Goal: Task Accomplishment & Management: Use online tool/utility

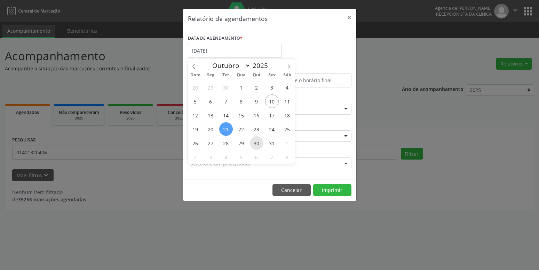
click at [258, 143] on span "30" at bounding box center [257, 143] width 14 height 14
click at [258, 143] on div "CLÍNICA * Agencia de Petrolina Agencia de [PERSON_NAME] resultado encontrado pa…" at bounding box center [269, 132] width 167 height 27
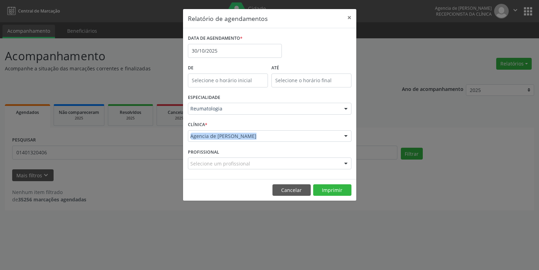
click at [258, 104] on div "Reumatologia" at bounding box center [270, 109] width 164 height 12
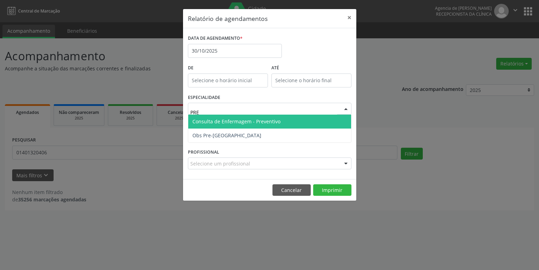
click at [265, 119] on span "Consulta de Enfermagem - Preventivo" at bounding box center [236, 121] width 88 height 7
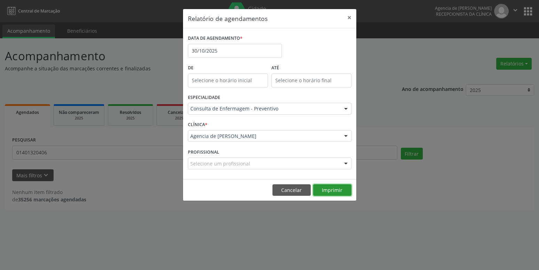
click at [330, 189] on button "Imprimir" at bounding box center [332, 190] width 38 height 12
click at [220, 55] on input "30/10/2025" at bounding box center [235, 51] width 94 height 14
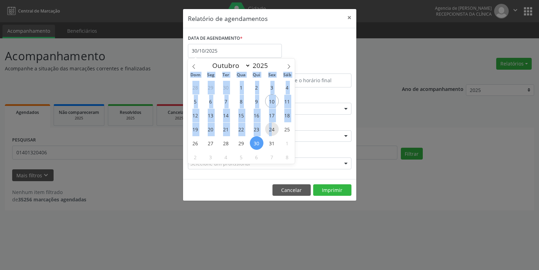
click at [271, 129] on span "24" at bounding box center [272, 129] width 14 height 14
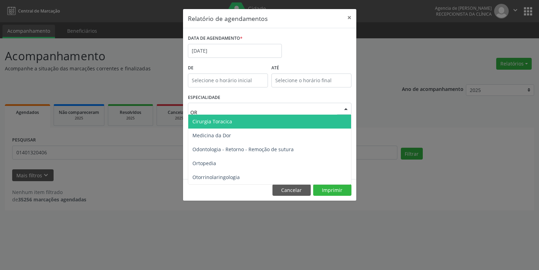
type input "ORT"
click at [259, 120] on span "Ortopedia" at bounding box center [269, 122] width 163 height 14
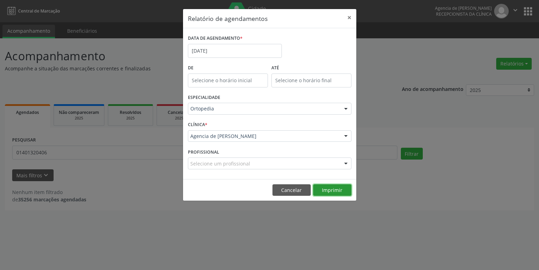
click at [327, 189] on button "Imprimir" at bounding box center [332, 190] width 38 height 12
click at [212, 48] on input "[DATE]" at bounding box center [235, 51] width 94 height 14
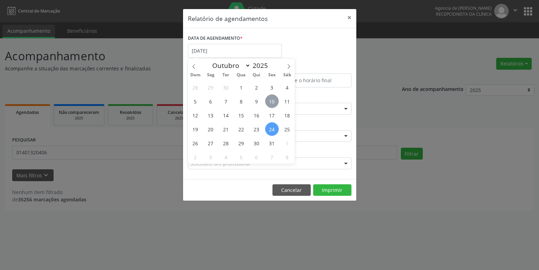
click at [270, 102] on span "10" at bounding box center [272, 101] width 14 height 14
type input "[DATE]"
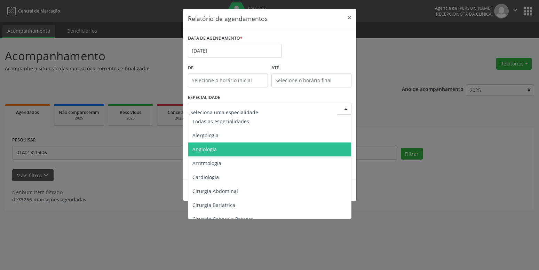
click at [260, 113] on div at bounding box center [270, 109] width 164 height 12
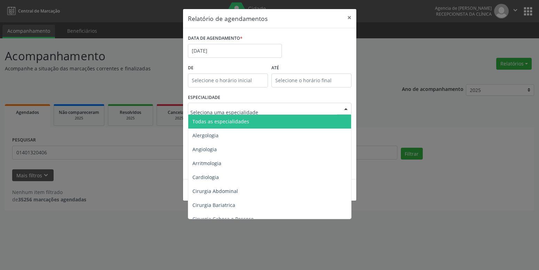
click at [253, 123] on span "Todas as especialidades" at bounding box center [270, 122] width 164 height 14
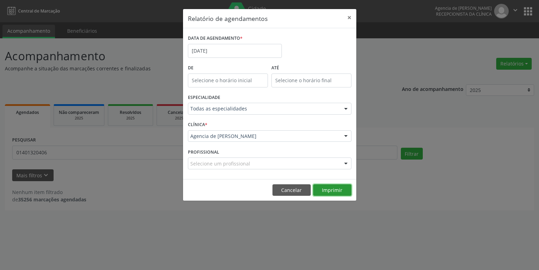
click at [340, 191] on button "Imprimir" at bounding box center [332, 190] width 38 height 12
click at [353, 16] on button "×" at bounding box center [350, 17] width 14 height 17
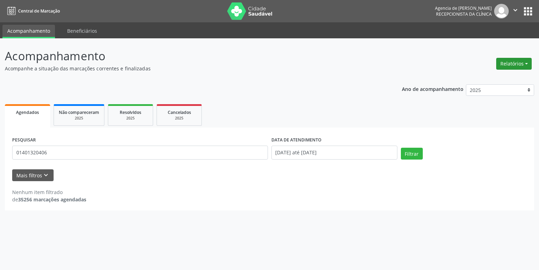
click at [512, 64] on button "Relatórios" at bounding box center [514, 64] width 36 height 12
click at [488, 80] on link "Agendamentos" at bounding box center [494, 79] width 75 height 10
select select "9"
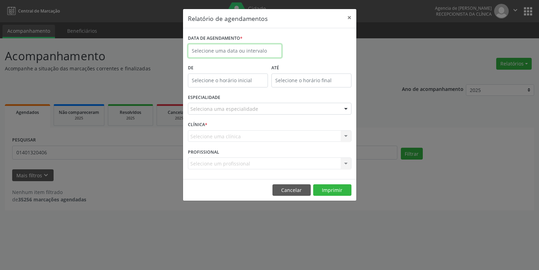
click at [225, 47] on input "text" at bounding box center [235, 51] width 94 height 14
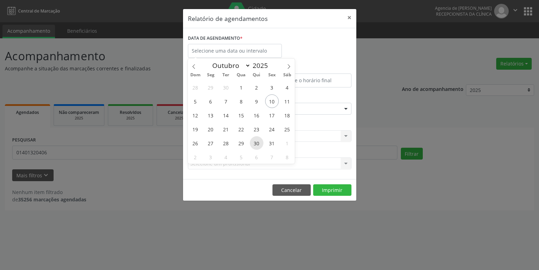
click at [256, 146] on span "30" at bounding box center [257, 143] width 14 height 14
type input "30/10/2025"
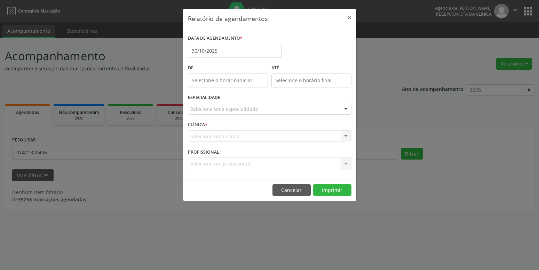
click at [242, 114] on div "Seleciona uma especialidade" at bounding box center [270, 109] width 164 height 12
type input "B"
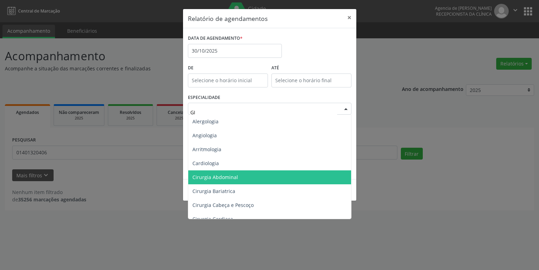
type input "GIN"
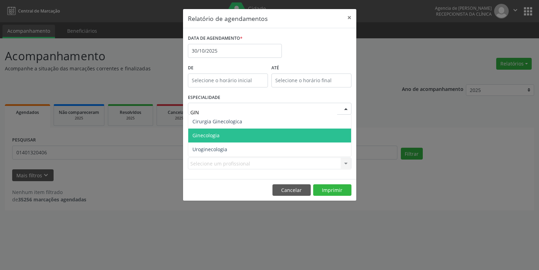
click at [224, 134] on span "Ginecologia" at bounding box center [269, 135] width 163 height 14
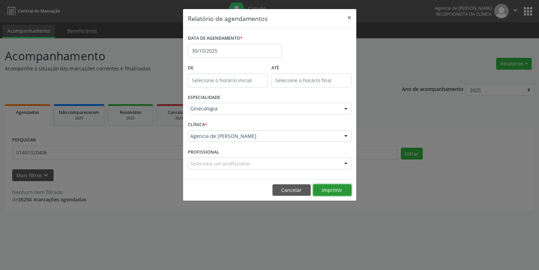
click at [331, 190] on button "Imprimir" at bounding box center [332, 190] width 38 height 12
